Goal: Information Seeking & Learning: Learn about a topic

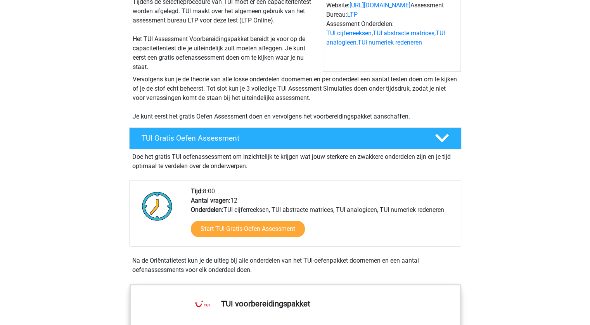
scroll to position [85, 0]
click at [249, 140] on h4 "TUI Gratis Oefen Assessment" at bounding box center [282, 137] width 281 height 9
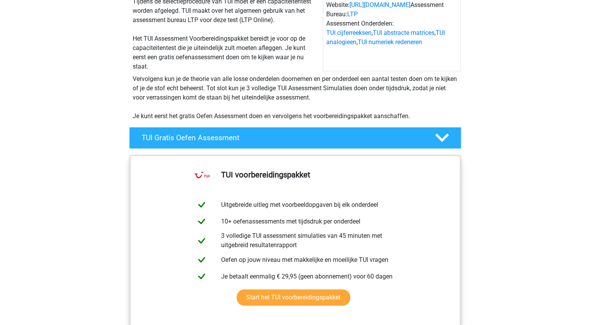
click at [249, 140] on h4 "TUI Gratis Oefen Assessment" at bounding box center [282, 137] width 281 height 9
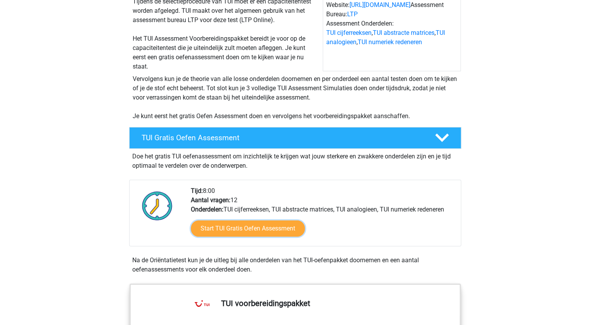
click at [255, 228] on link "Start TUI Gratis Oefen Assessment" at bounding box center [248, 229] width 114 height 16
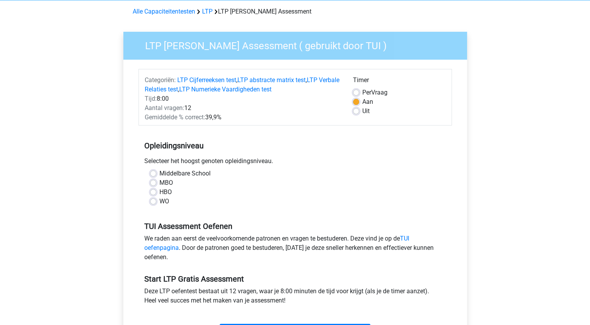
scroll to position [36, 0]
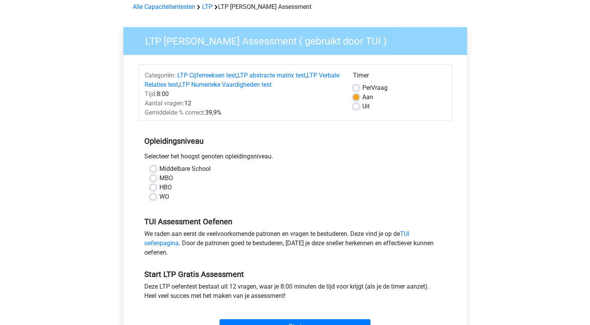
click at [164, 178] on label "MBO" at bounding box center [166, 178] width 14 height 9
click at [156, 178] on input "MBO" at bounding box center [153, 178] width 6 height 8
radio input "true"
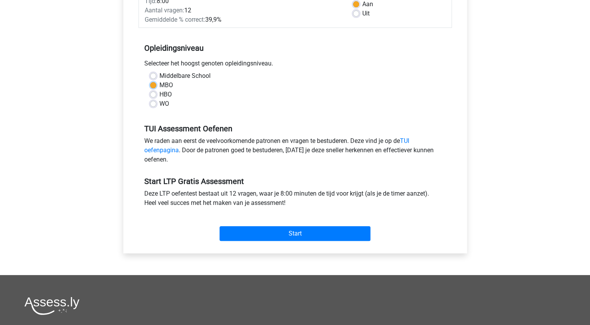
scroll to position [130, 0]
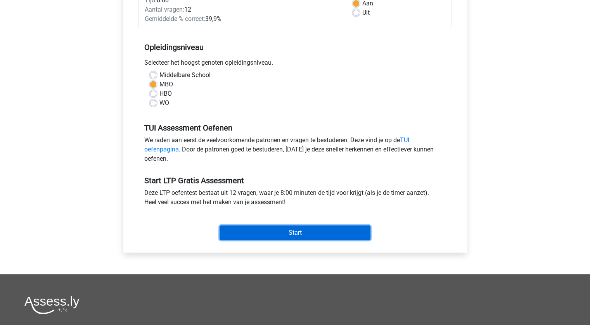
click at [273, 229] on input "Start" at bounding box center [295, 233] width 151 height 15
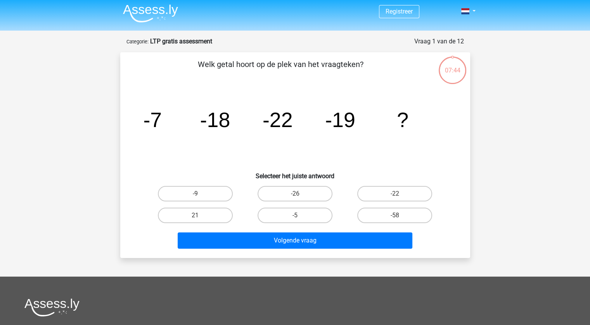
scroll to position [2, 0]
click at [281, 190] on label "-26" at bounding box center [295, 194] width 75 height 16
click at [295, 194] on input "-26" at bounding box center [297, 196] width 5 height 5
radio input "true"
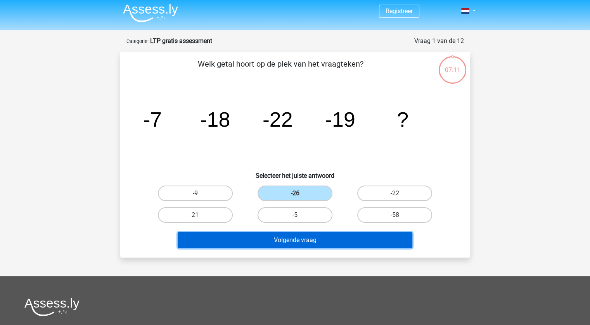
click at [317, 242] on button "Volgende vraag" at bounding box center [295, 240] width 235 height 16
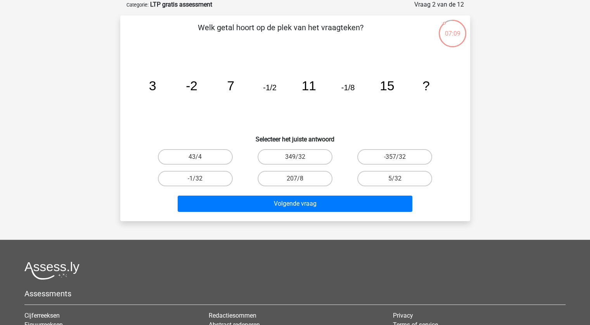
scroll to position [0, 0]
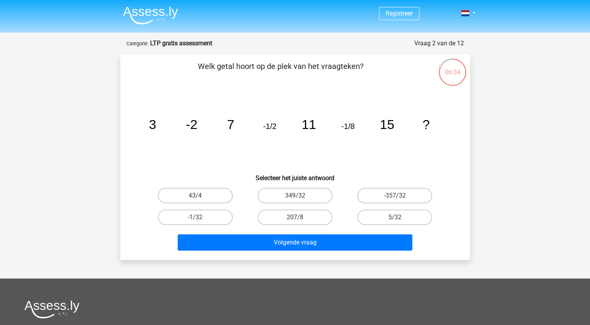
click at [182, 220] on label "-1/32" at bounding box center [195, 218] width 75 height 16
click at [195, 220] on input "-1/32" at bounding box center [197, 220] width 5 height 5
radio input "true"
click at [242, 239] on button "Volgende vraag" at bounding box center [295, 243] width 235 height 16
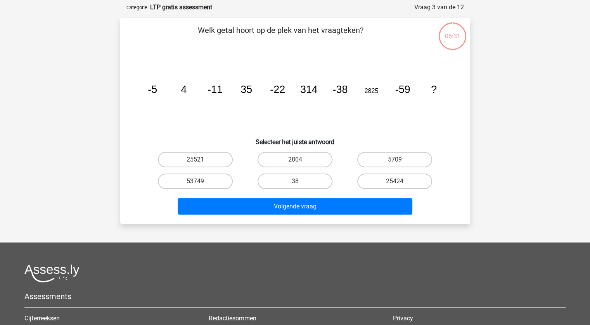
scroll to position [39, 0]
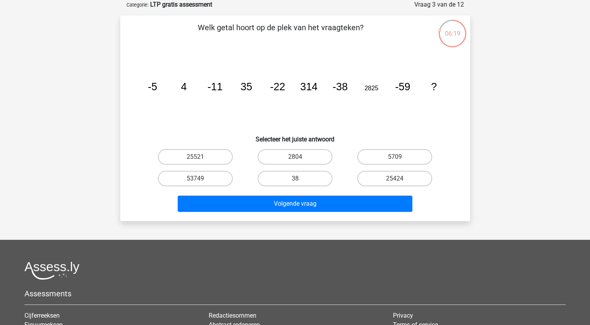
click at [388, 153] on label "5709" at bounding box center [394, 157] width 75 height 16
click at [395, 157] on input "5709" at bounding box center [397, 159] width 5 height 5
radio input "true"
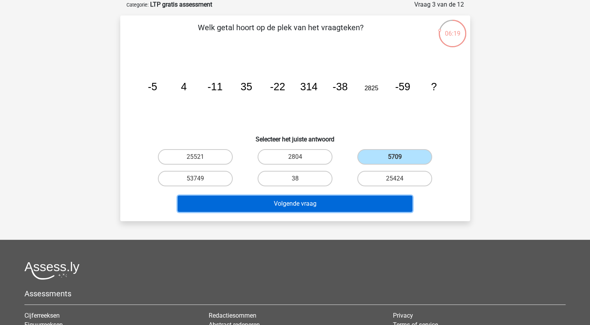
click at [366, 203] on button "Volgende vraag" at bounding box center [295, 204] width 235 height 16
